Goal: Information Seeking & Learning: Learn about a topic

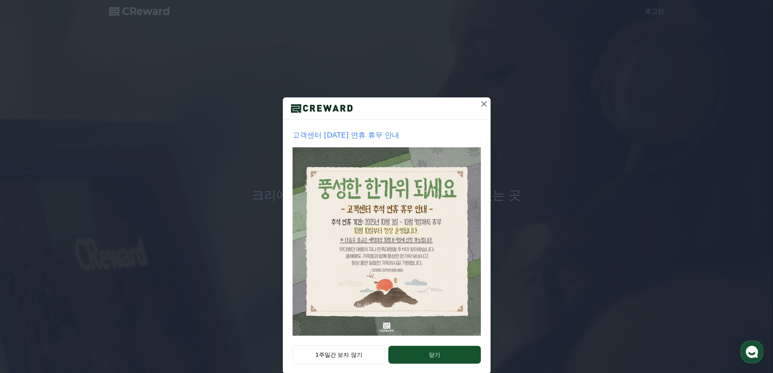
click at [482, 103] on icon at bounding box center [485, 104] width 6 height 6
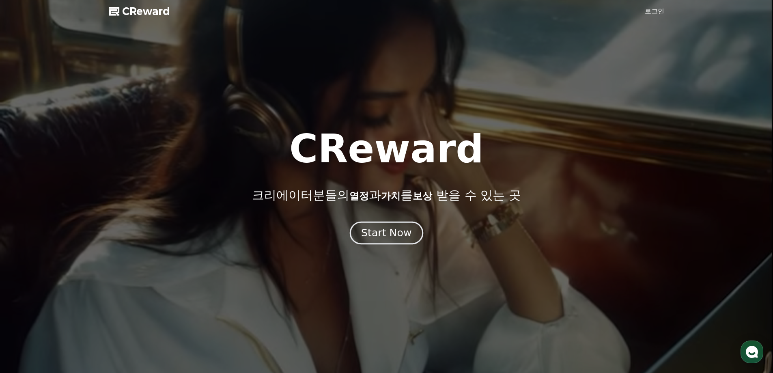
click at [401, 238] on div "Start Now" at bounding box center [386, 233] width 50 height 14
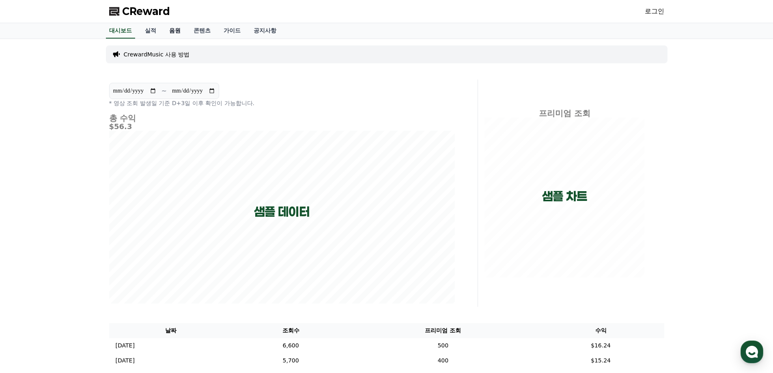
click at [174, 31] on link "음원" at bounding box center [175, 30] width 24 height 15
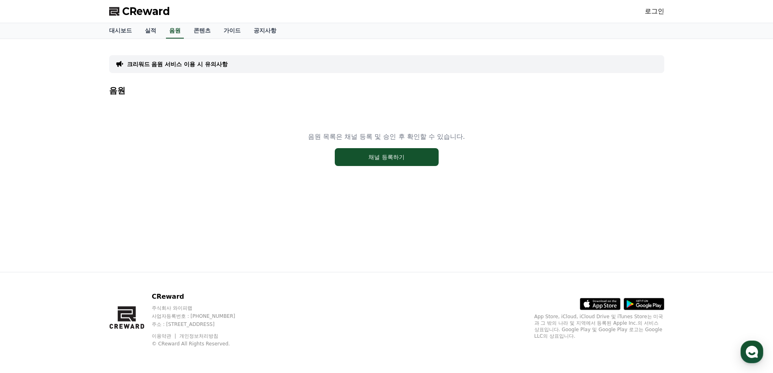
click at [659, 13] on link "로그인" at bounding box center [654, 11] width 19 height 10
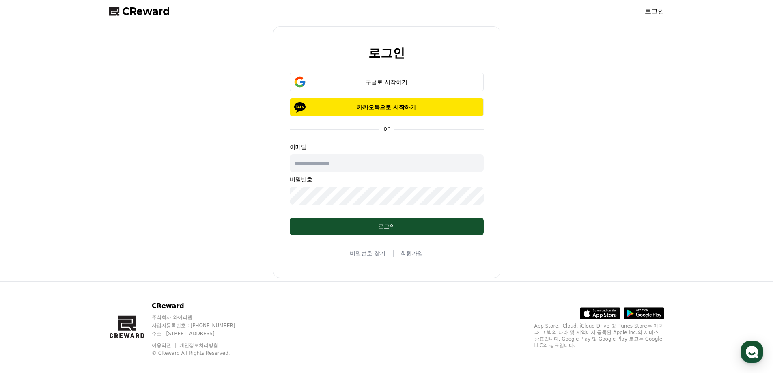
click at [338, 162] on input "text" at bounding box center [387, 163] width 194 height 18
type input "**********"
drag, startPoint x: 12, startPoint y: 160, endPoint x: 161, endPoint y: 99, distance: 161.5
click at [13, 160] on div "**********" at bounding box center [386, 152] width 773 height 258
click at [383, 76] on button "구글로 시작하기" at bounding box center [387, 82] width 194 height 19
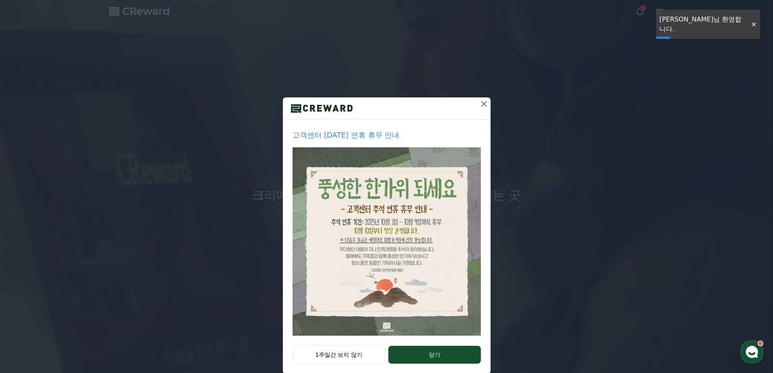
click at [482, 104] on icon at bounding box center [485, 104] width 6 height 6
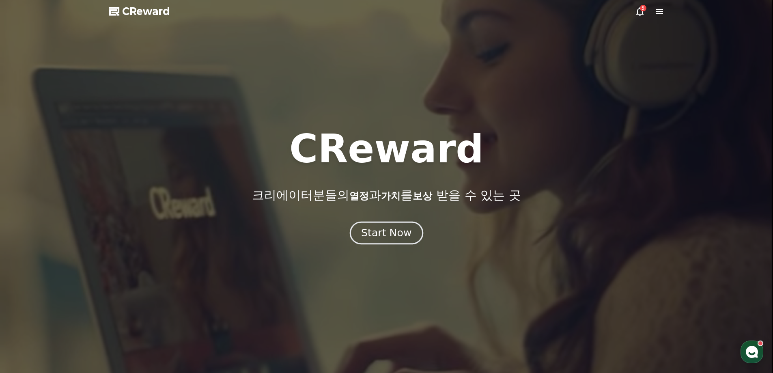
click at [390, 233] on div "Start Now" at bounding box center [386, 233] width 50 height 14
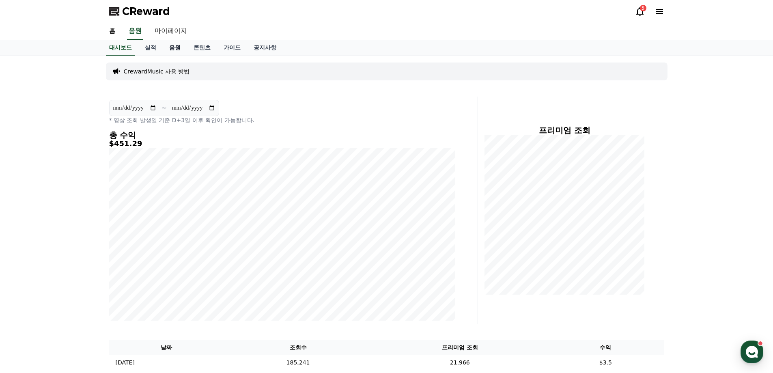
click at [181, 47] on link "음원" at bounding box center [175, 47] width 24 height 15
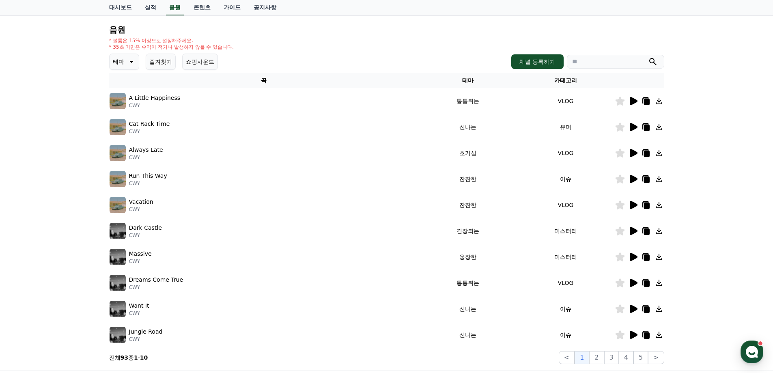
scroll to position [81, 0]
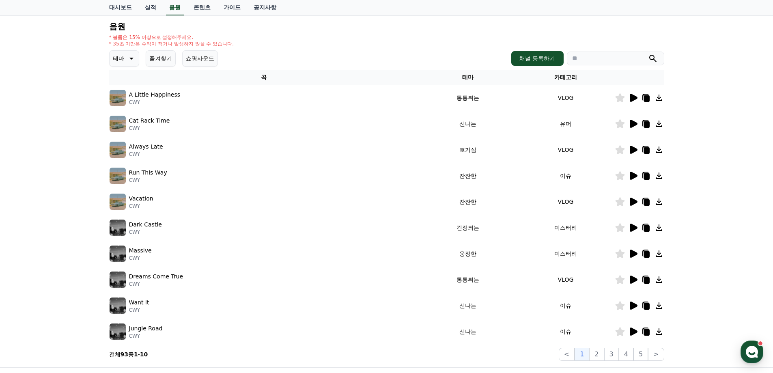
click at [637, 229] on icon at bounding box center [634, 228] width 10 height 10
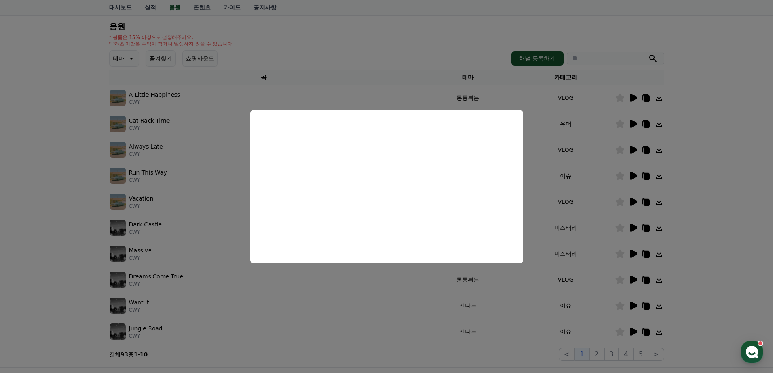
click at [180, 125] on button "close modal" at bounding box center [386, 186] width 773 height 373
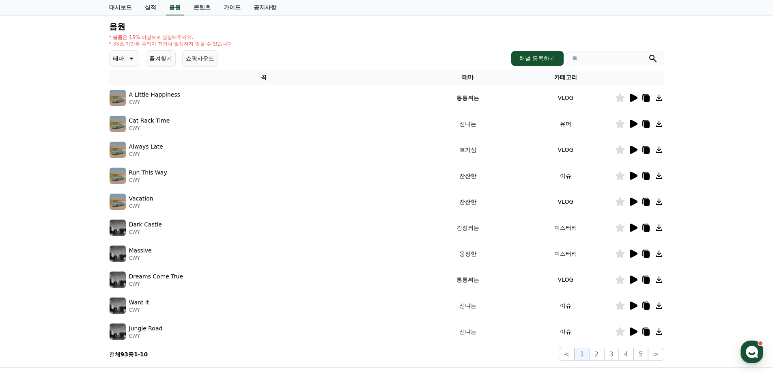
click at [458, 81] on th "테마" at bounding box center [468, 77] width 98 height 15
click at [464, 75] on th "테마" at bounding box center [468, 77] width 98 height 15
click at [116, 58] on p "테마" at bounding box center [118, 58] width 11 height 11
click at [127, 126] on button "긴장되는" at bounding box center [124, 126] width 29 height 18
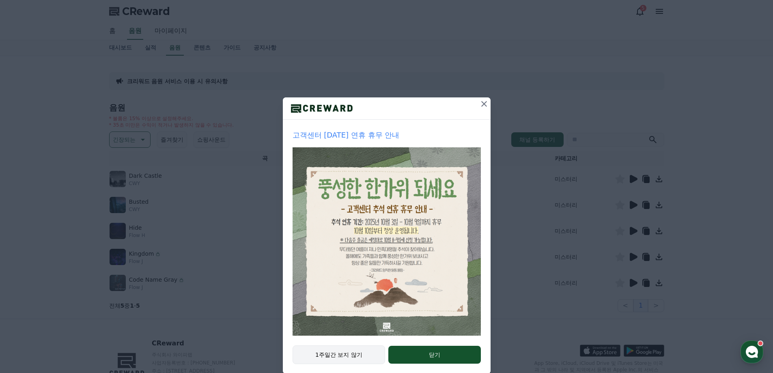
drag, startPoint x: 327, startPoint y: 347, endPoint x: 341, endPoint y: 348, distance: 14.2
click at [327, 347] on button "1주일간 보지 않기" at bounding box center [339, 355] width 93 height 19
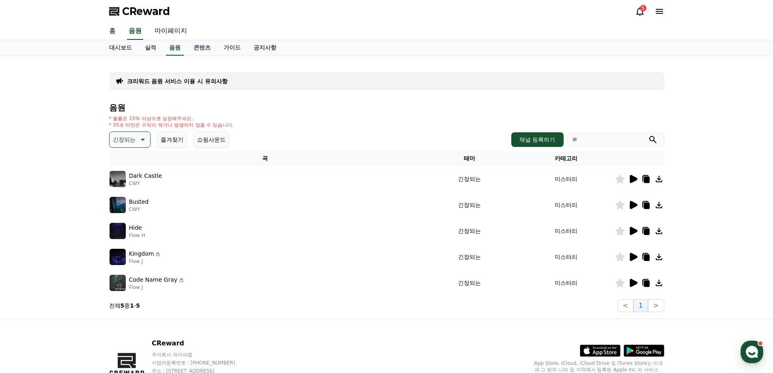
click at [638, 203] on icon at bounding box center [634, 205] width 10 height 10
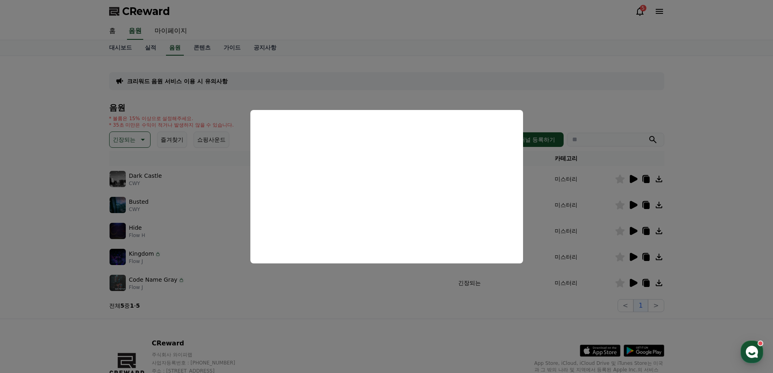
click at [37, 243] on button "close modal" at bounding box center [386, 186] width 773 height 373
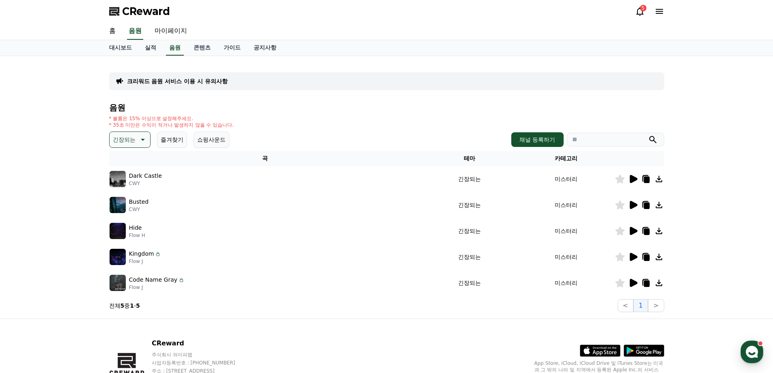
click at [632, 230] on icon at bounding box center [634, 231] width 8 height 8
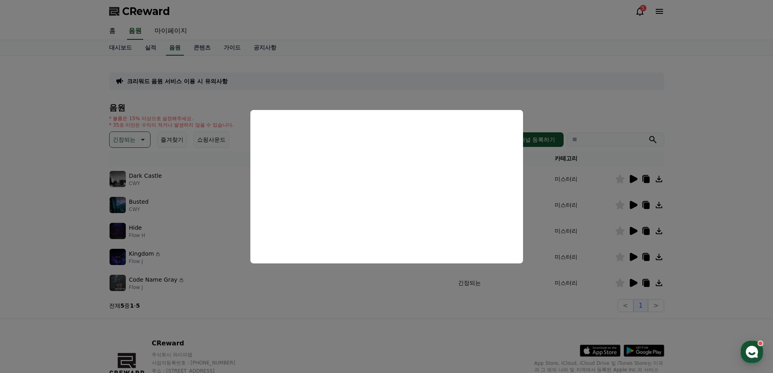
click at [633, 255] on button "close modal" at bounding box center [386, 186] width 773 height 373
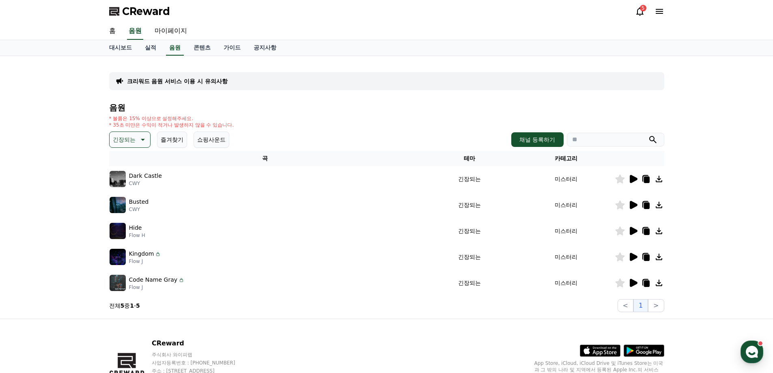
click at [633, 255] on icon at bounding box center [634, 257] width 8 height 8
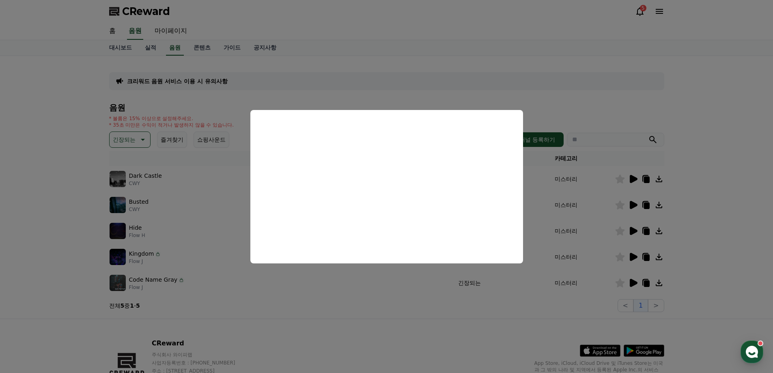
drag, startPoint x: 60, startPoint y: 260, endPoint x: 130, endPoint y: 268, distance: 69.9
click at [61, 260] on button "close modal" at bounding box center [386, 186] width 773 height 373
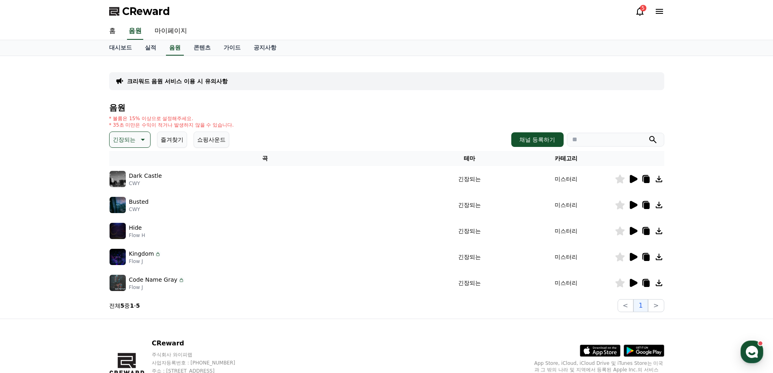
click at [630, 283] on icon at bounding box center [634, 283] width 10 height 10
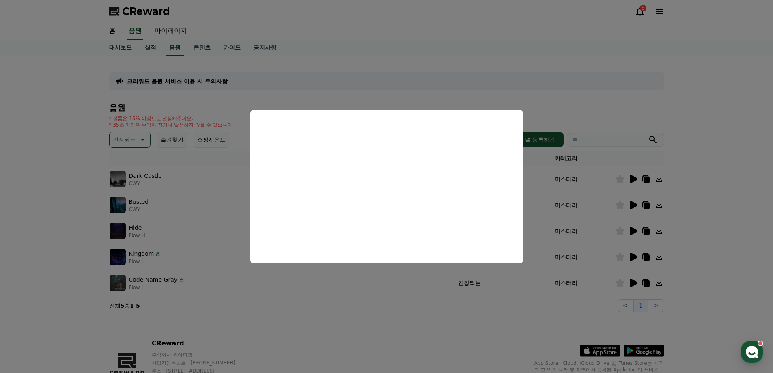
click at [50, 231] on button "close modal" at bounding box center [386, 186] width 773 height 373
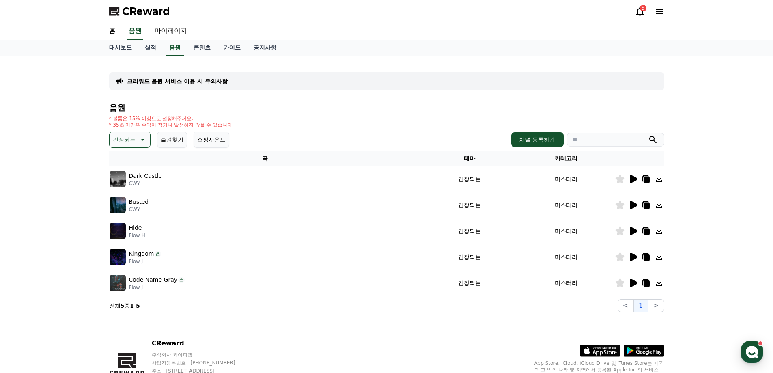
click at [138, 143] on icon at bounding box center [142, 140] width 10 height 10
click at [125, 222] on button "어두운" at bounding box center [122, 225] width 24 height 18
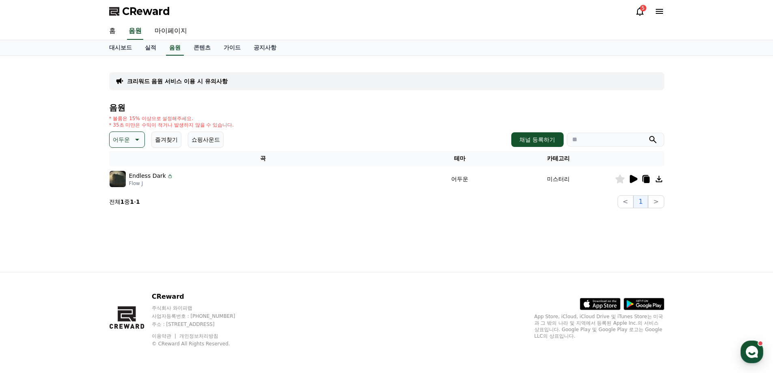
click at [625, 182] on div at bounding box center [640, 179] width 49 height 10
click at [632, 181] on icon at bounding box center [634, 179] width 8 height 8
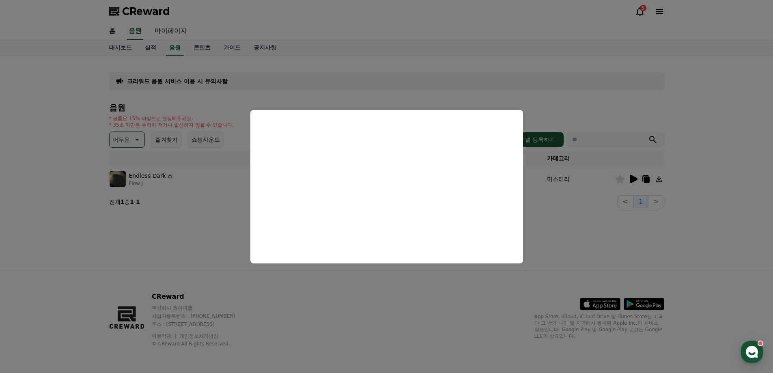
click at [107, 138] on button "close modal" at bounding box center [386, 186] width 773 height 373
click at [117, 140] on p "어두운" at bounding box center [121, 139] width 17 height 11
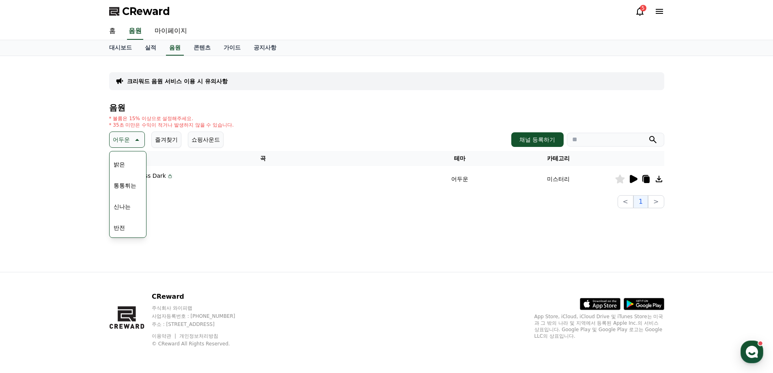
scroll to position [122, 0]
click at [125, 206] on button "웅장한" at bounding box center [122, 208] width 24 height 18
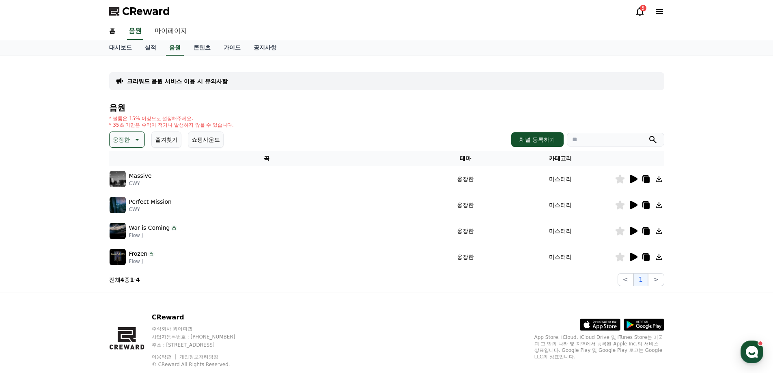
click at [639, 180] on div at bounding box center [640, 179] width 49 height 10
click at [637, 180] on icon at bounding box center [634, 179] width 8 height 8
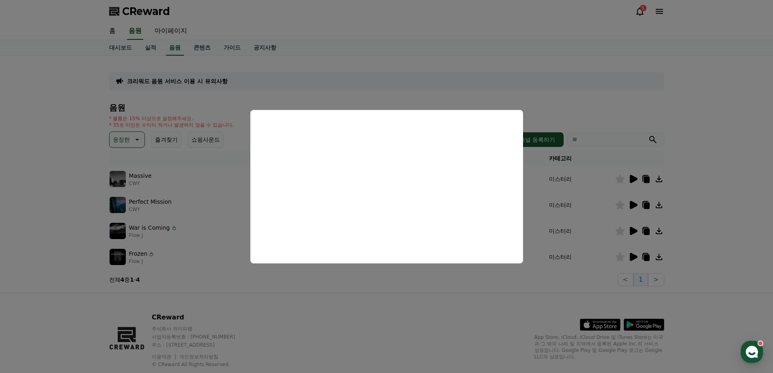
click at [633, 207] on button "close modal" at bounding box center [386, 186] width 773 height 373
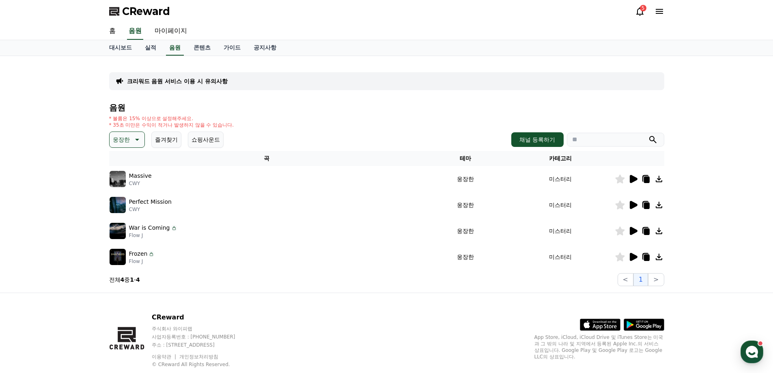
click at [635, 208] on icon at bounding box center [634, 205] width 10 height 10
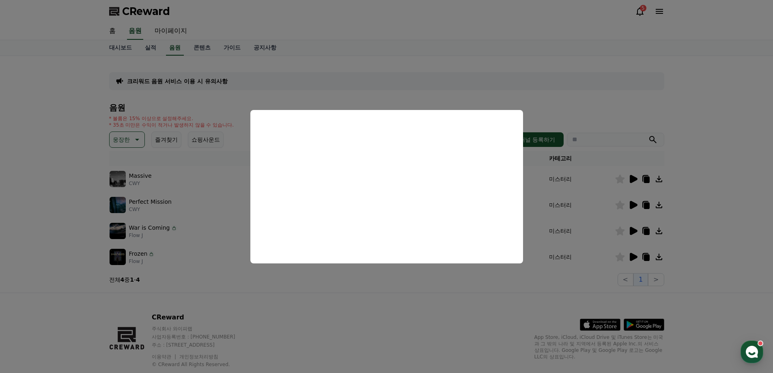
click at [629, 229] on button "close modal" at bounding box center [386, 186] width 773 height 373
click at [632, 231] on icon at bounding box center [634, 231] width 8 height 8
click at [631, 251] on button "close modal" at bounding box center [386, 186] width 773 height 373
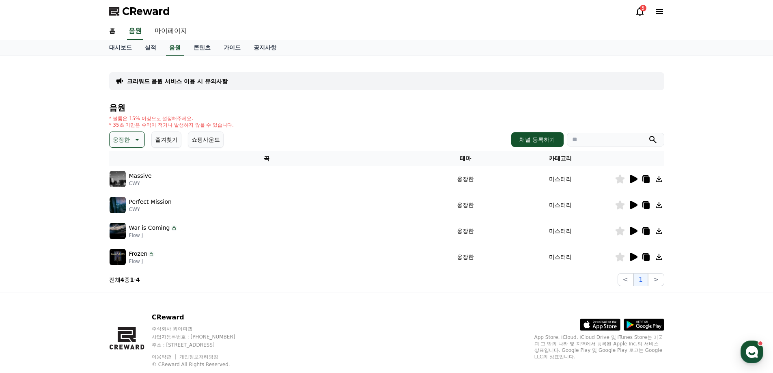
click at [634, 259] on icon at bounding box center [634, 257] width 8 height 8
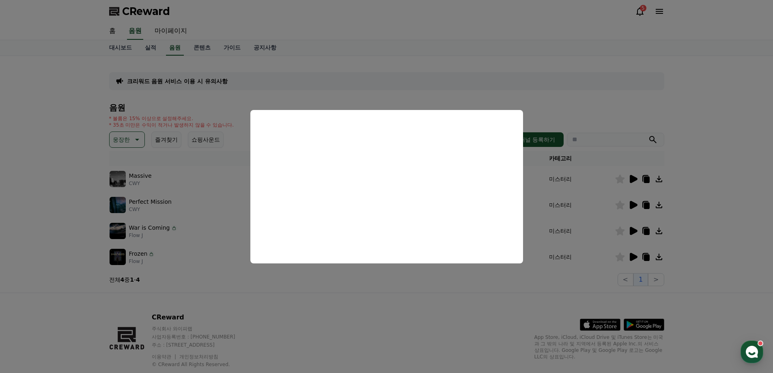
drag, startPoint x: 67, startPoint y: 193, endPoint x: 126, endPoint y: 158, distance: 69.0
click at [67, 192] on button "close modal" at bounding box center [386, 186] width 773 height 373
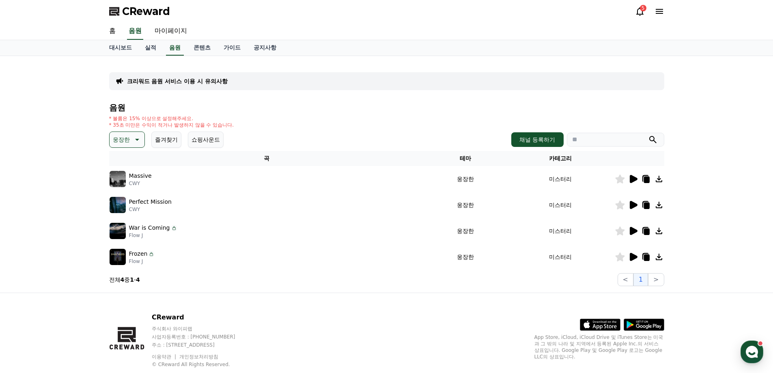
click at [133, 140] on icon at bounding box center [137, 140] width 10 height 10
click at [129, 189] on button "드라마틱" at bounding box center [124, 189] width 29 height 18
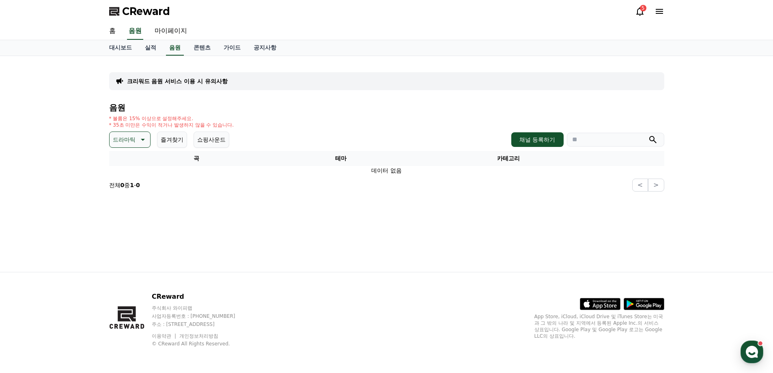
click at [128, 136] on p "드라마틱" at bounding box center [124, 139] width 23 height 11
click at [123, 194] on button "분위기있는" at bounding box center [127, 190] width 35 height 18
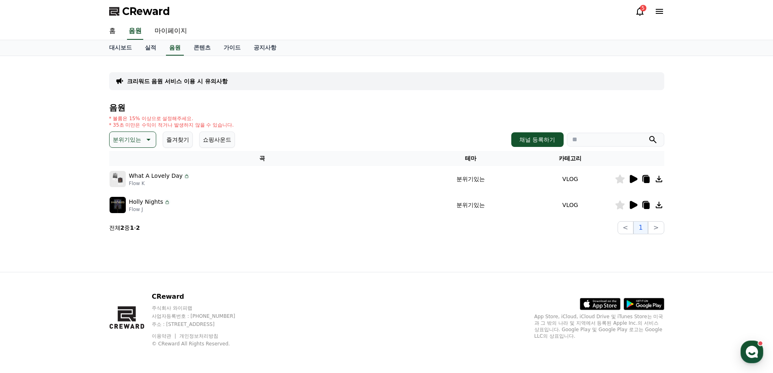
click at [632, 204] on icon at bounding box center [634, 205] width 8 height 8
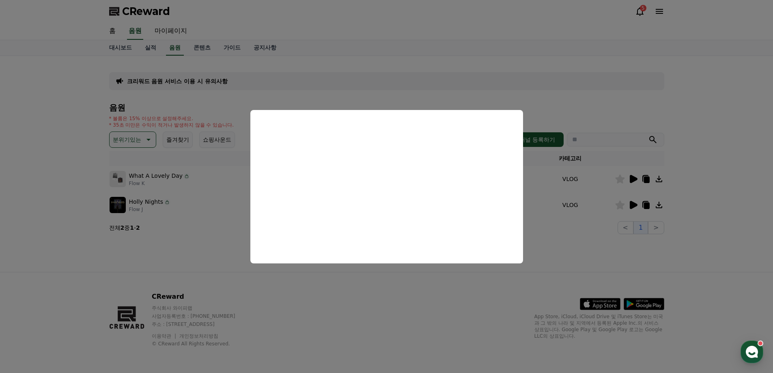
click at [631, 181] on button "close modal" at bounding box center [386, 186] width 773 height 373
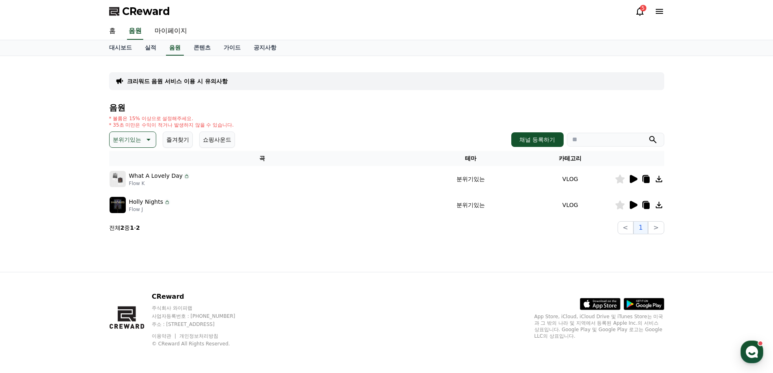
click at [142, 139] on button "분위기있는" at bounding box center [132, 140] width 47 height 16
click at [135, 164] on div "전체 환상적인 호기심 어두운 밝은 통통튀는 신나는 반전 웅장한 드라마틱 즐거움 분위기있는 EDM 그루브 슬픈 잔잔한 귀여운 감동적인 긴장되는 …" at bounding box center [132, 321] width 45 height 419
click at [122, 160] on button "호기심" at bounding box center [122, 163] width 24 height 18
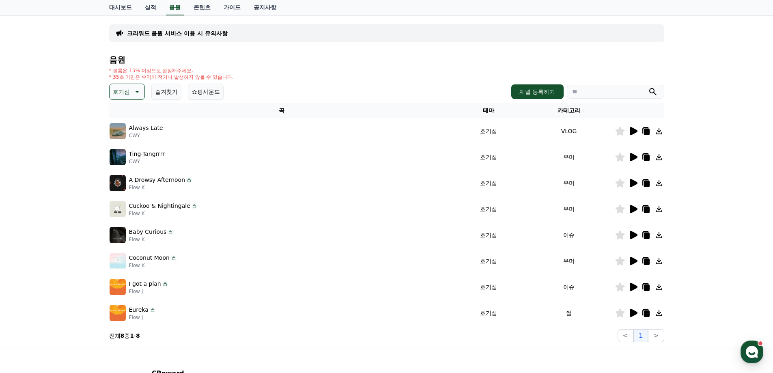
scroll to position [125, 0]
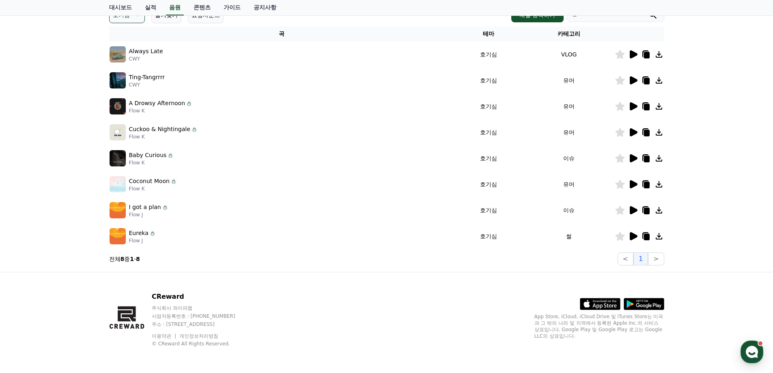
click at [632, 210] on icon at bounding box center [634, 210] width 8 height 8
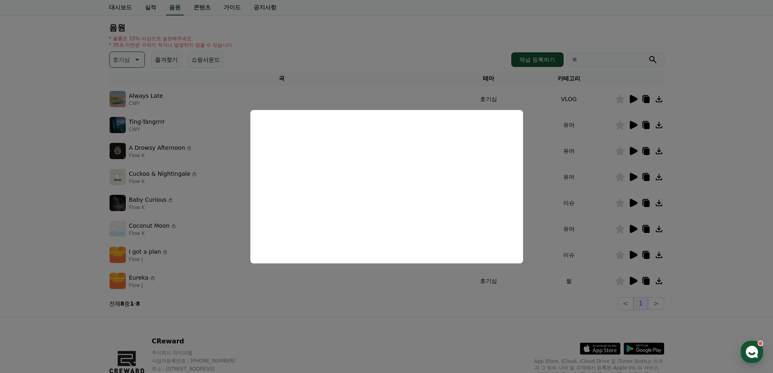
scroll to position [3, 0]
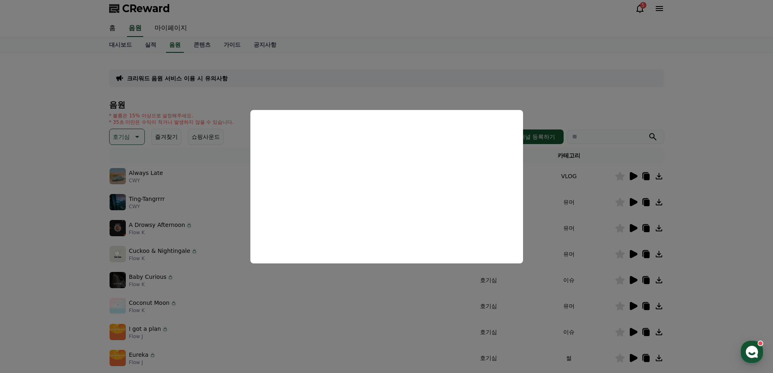
click at [132, 136] on button "close modal" at bounding box center [386, 186] width 773 height 373
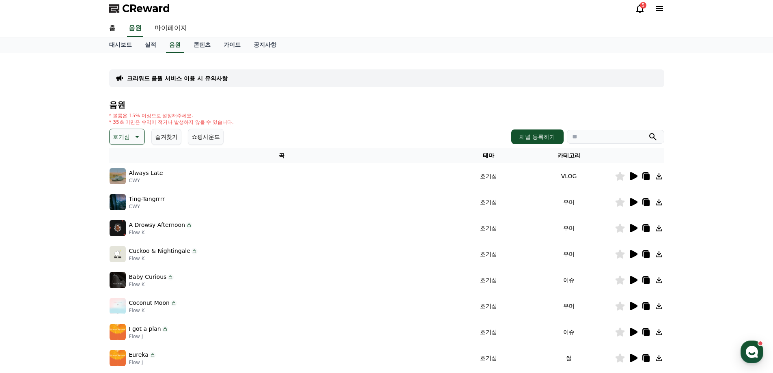
click at [134, 136] on icon at bounding box center [137, 137] width 10 height 10
click at [126, 187] on button "반전" at bounding box center [119, 184] width 18 height 18
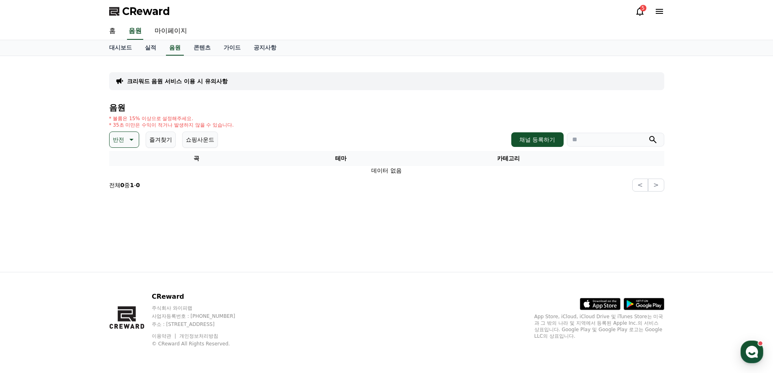
click at [134, 139] on icon at bounding box center [131, 140] width 10 height 10
click at [128, 207] on button "긴장되는" at bounding box center [124, 207] width 29 height 18
